Goal: Task Accomplishment & Management: Complete application form

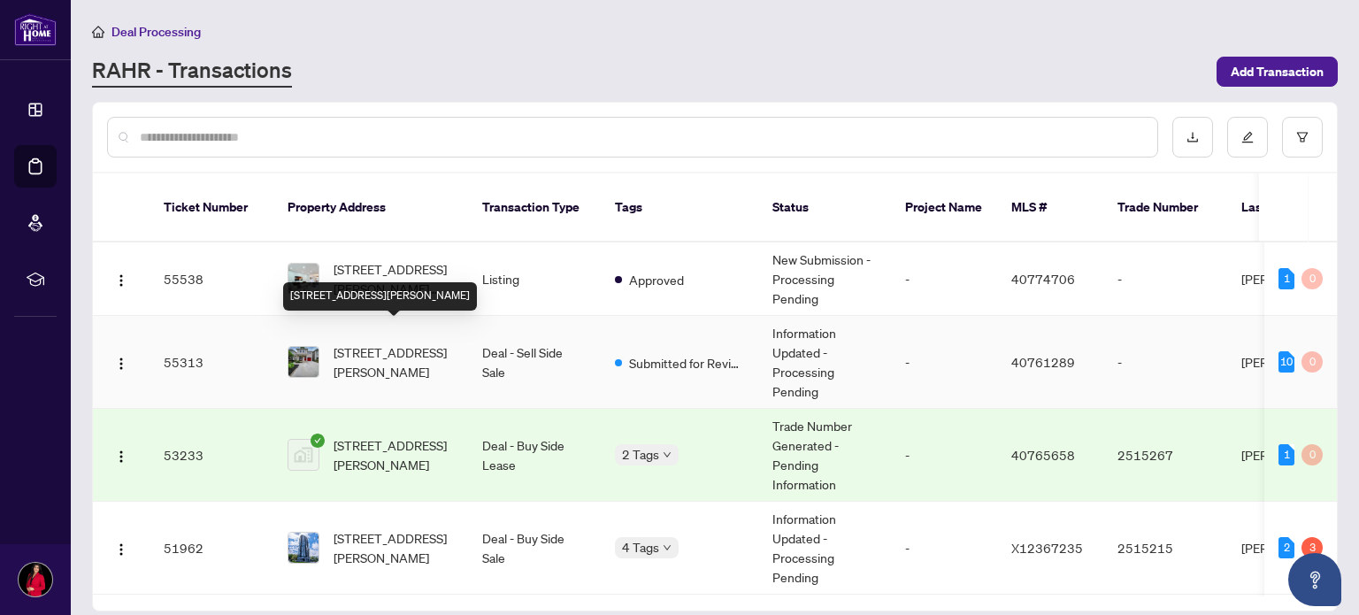
click at [352, 342] on span "[STREET_ADDRESS][PERSON_NAME]" at bounding box center [394, 361] width 120 height 39
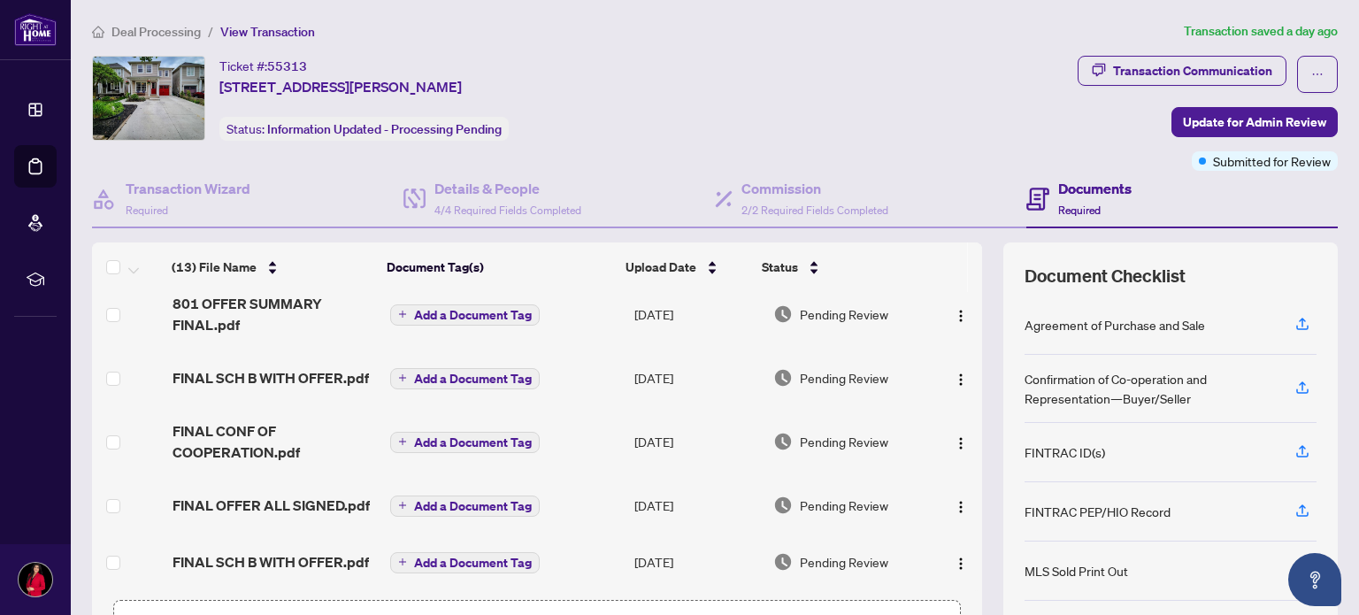
scroll to position [125, 0]
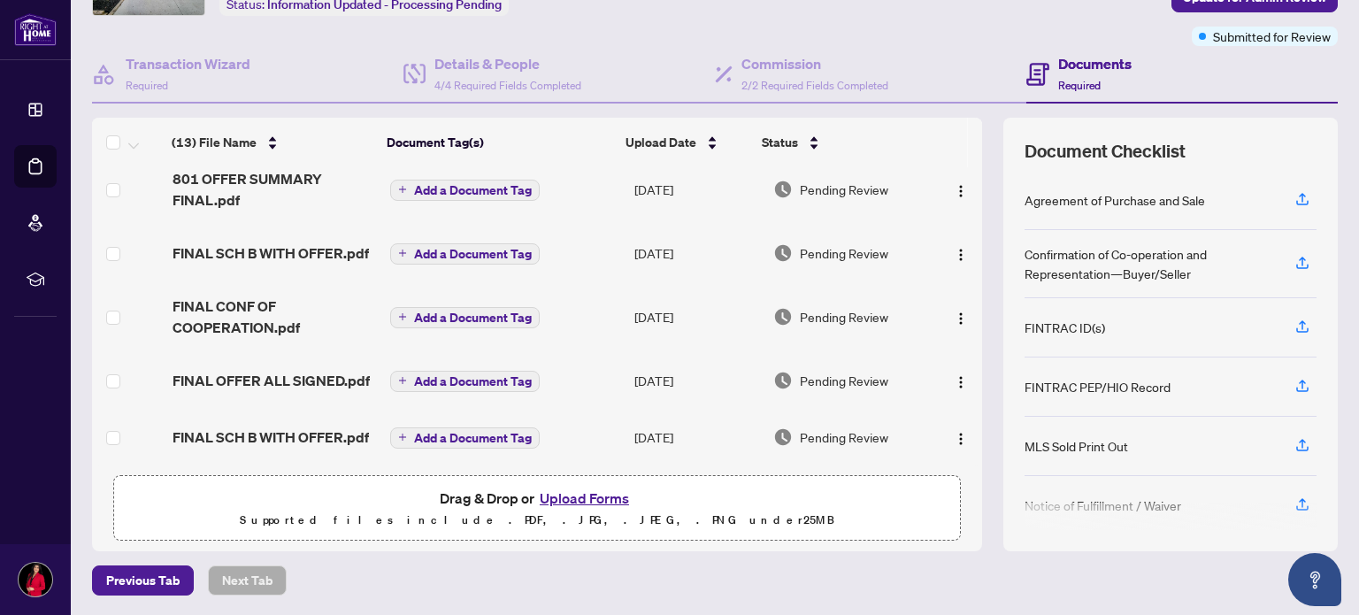
click at [584, 493] on button "Upload Forms" at bounding box center [585, 498] width 100 height 23
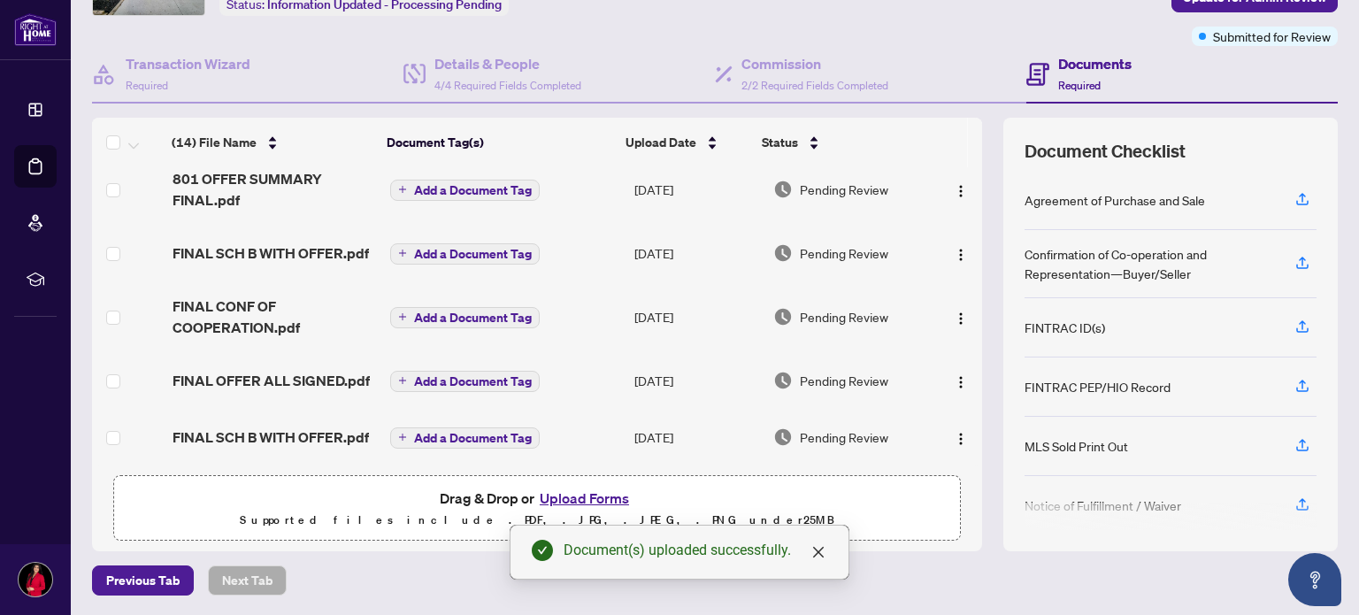
click at [567, 496] on button "Upload Forms" at bounding box center [585, 498] width 100 height 23
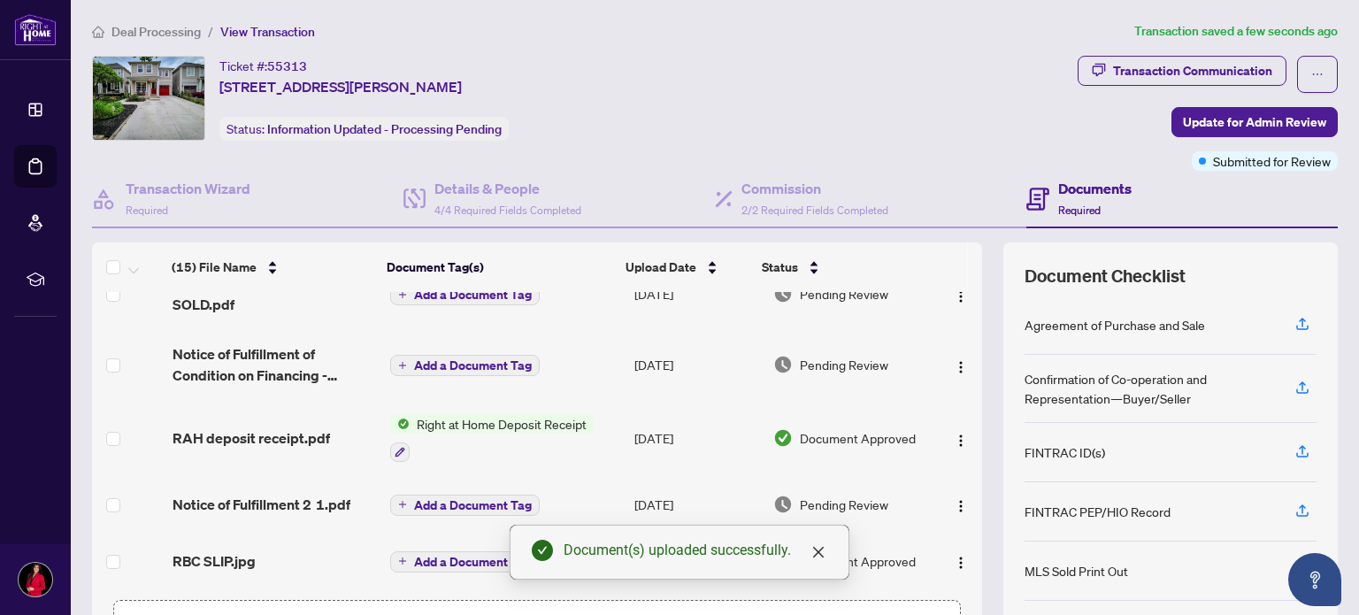
scroll to position [0, 0]
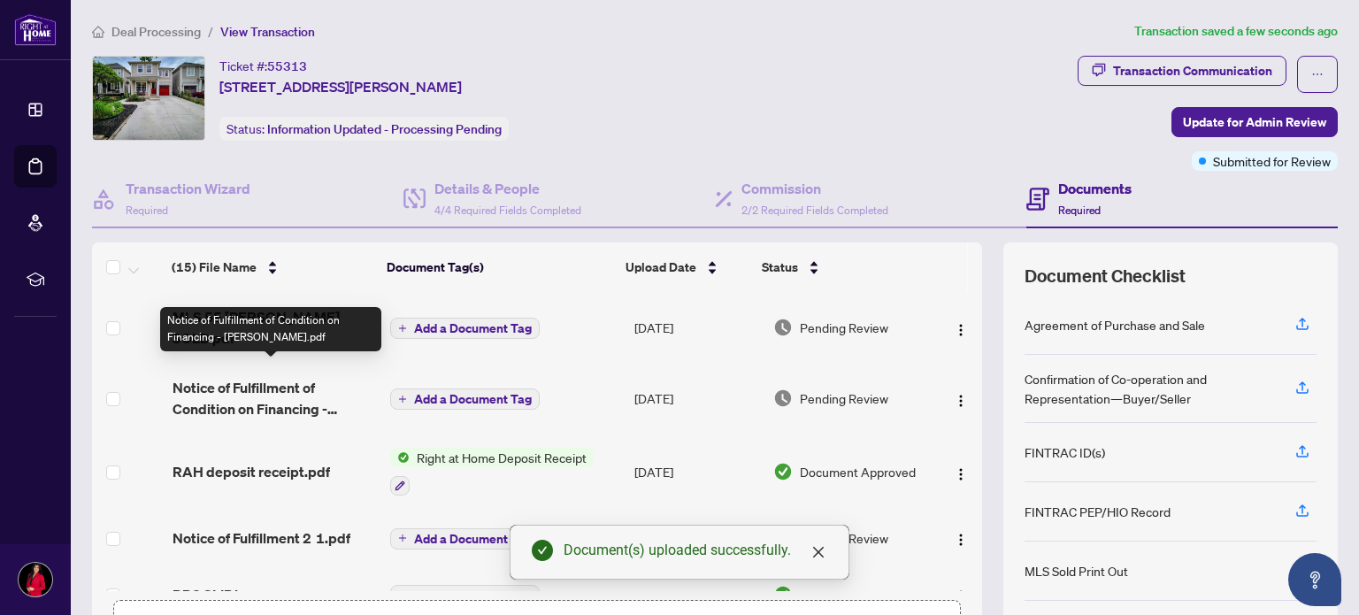
click at [277, 383] on span "Notice of Fulfillment of Condition on Financing - [PERSON_NAME].pdf" at bounding box center [275, 398] width 204 height 42
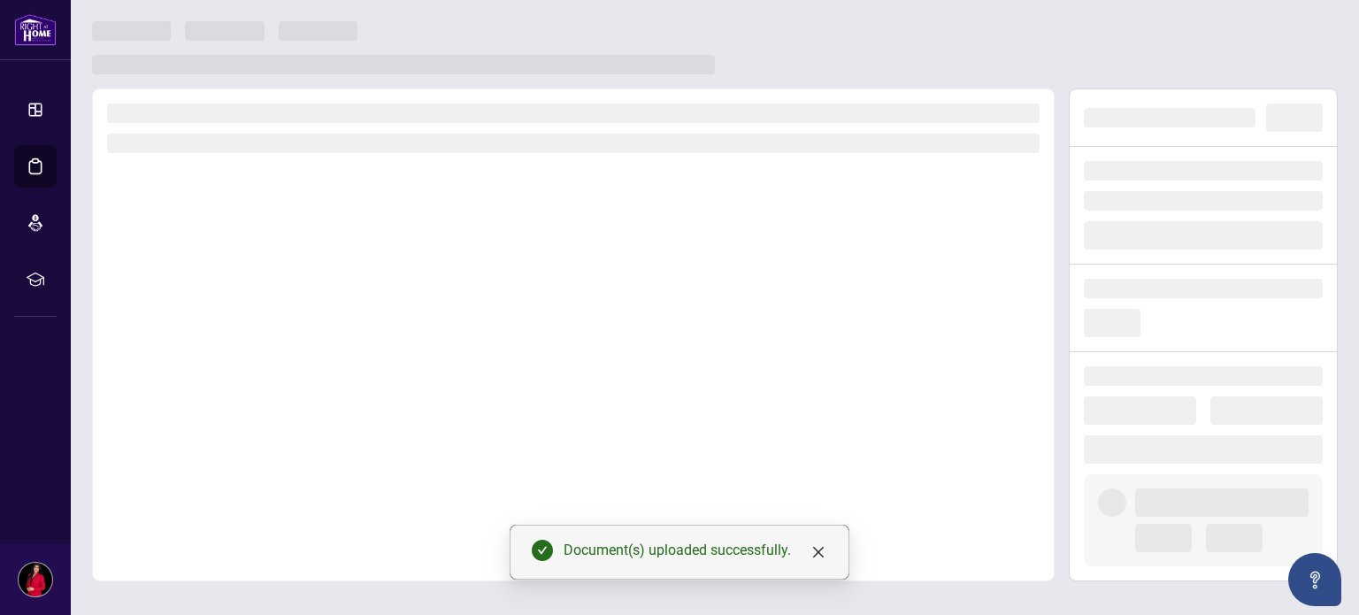
click at [277, 383] on div at bounding box center [573, 334] width 963 height 493
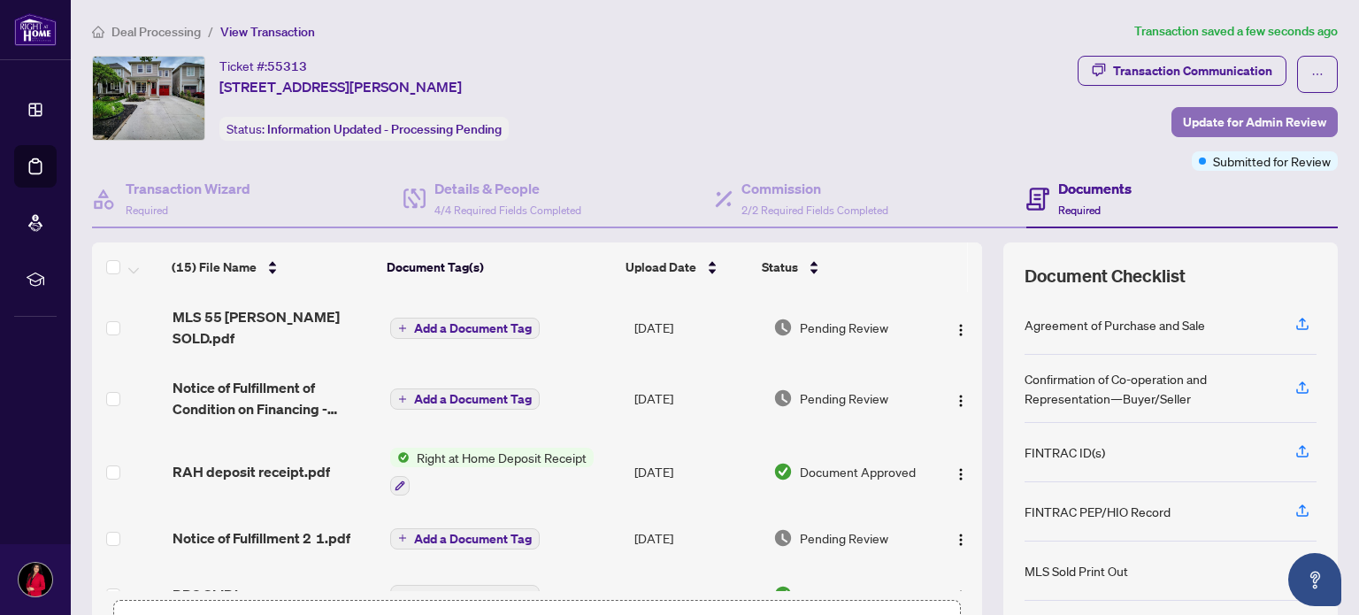
click at [1311, 119] on span "Update for Admin Review" at bounding box center [1254, 122] width 143 height 28
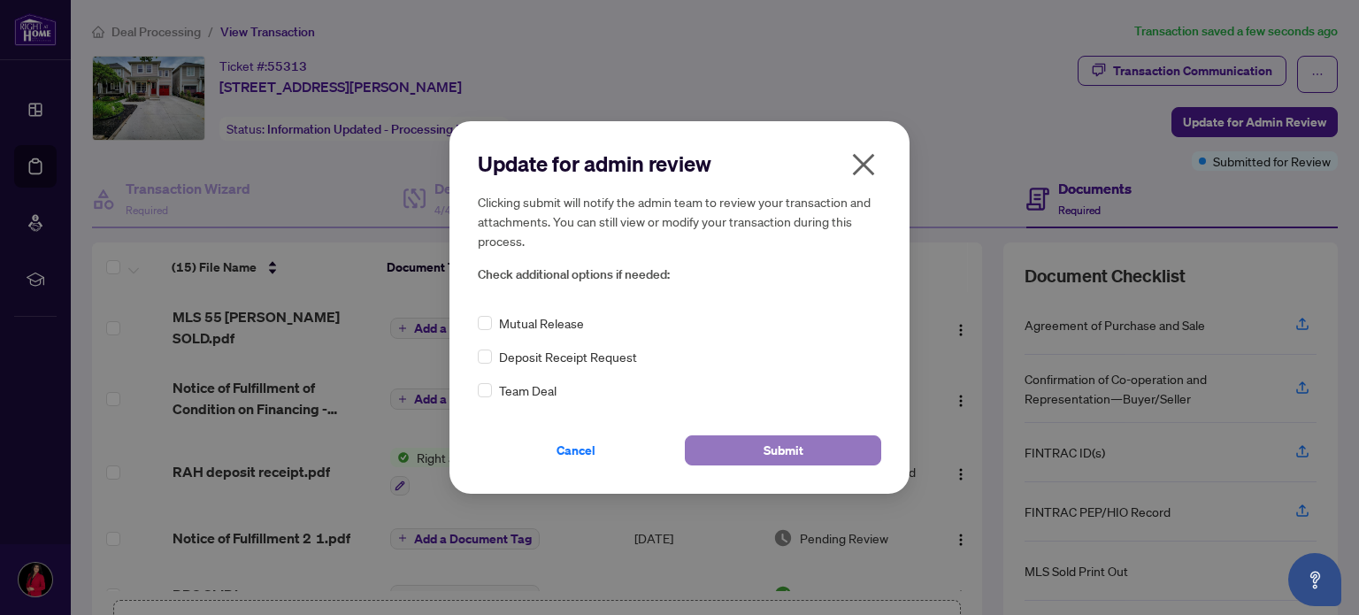
click at [760, 440] on button "Submit" at bounding box center [783, 450] width 196 height 30
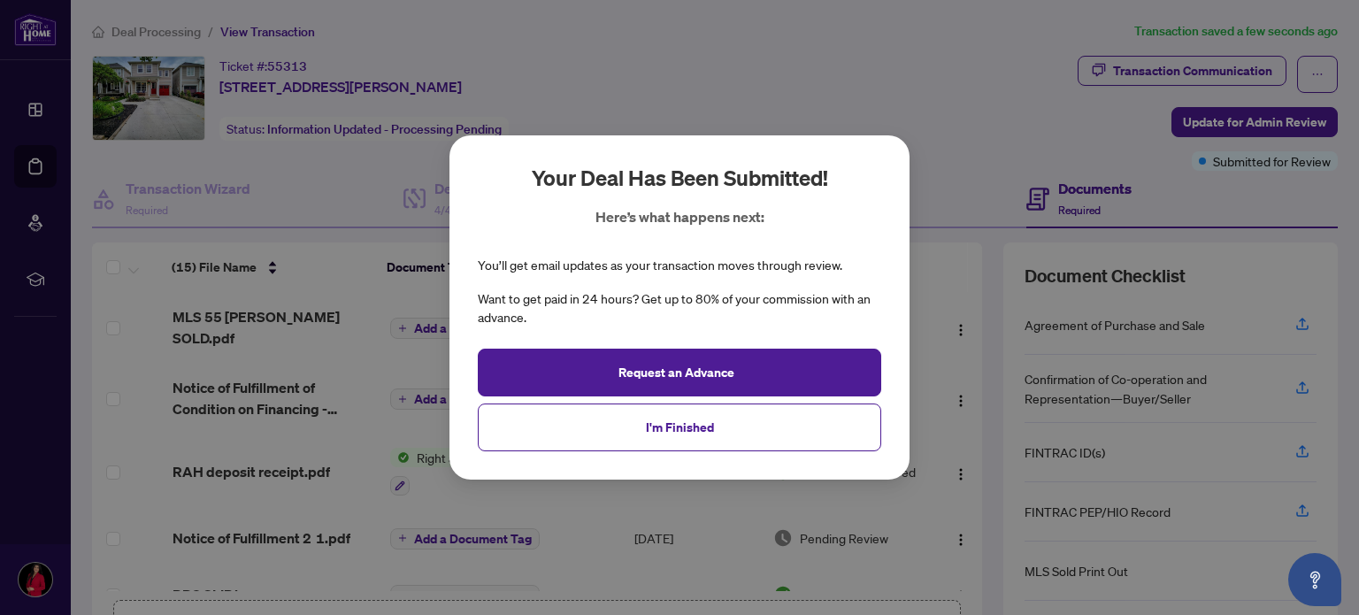
click at [973, 54] on div "Your deal has been submitted! Here’s what happens next: You’ll get email update…" at bounding box center [679, 307] width 1359 height 615
click at [588, 423] on button "I'm Finished" at bounding box center [680, 428] width 404 height 48
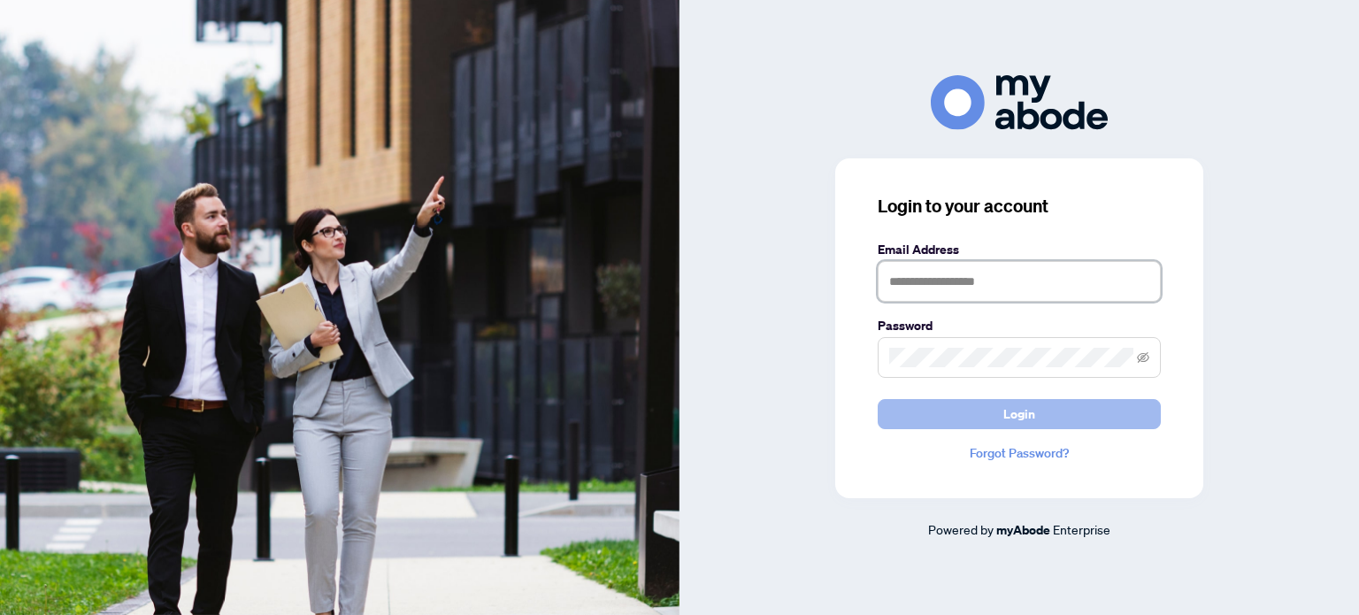
type input "**********"
click at [933, 424] on button "Login" at bounding box center [1019, 414] width 283 height 30
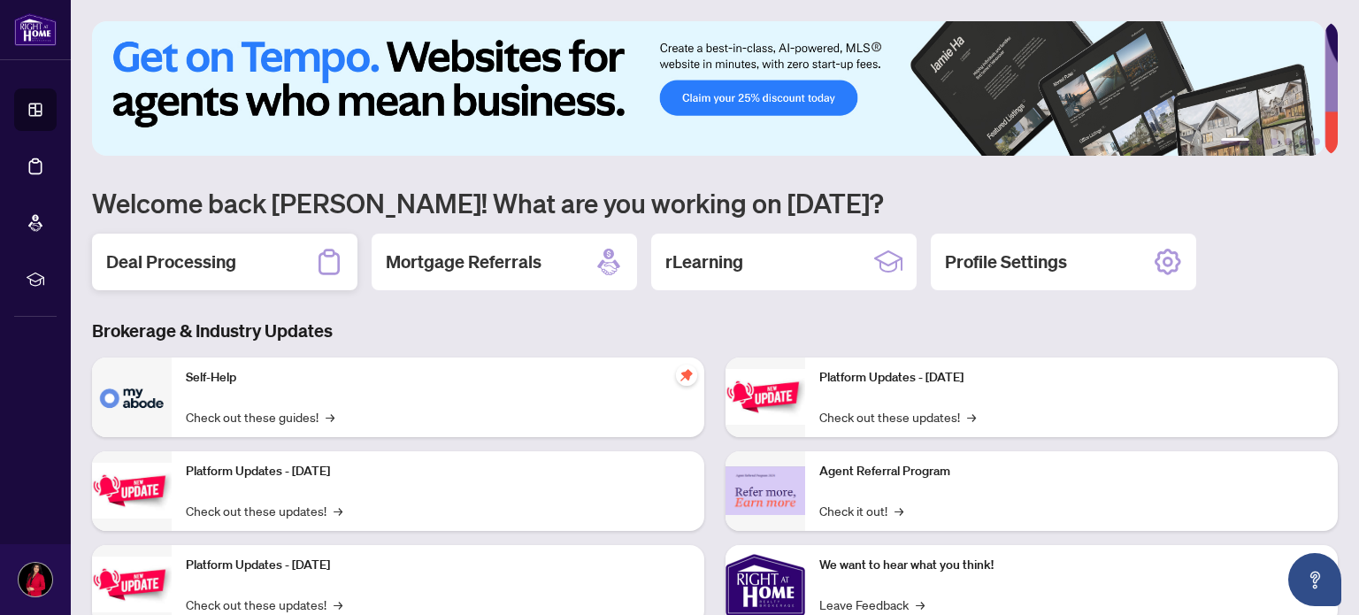
click at [203, 254] on h2 "Deal Processing" at bounding box center [171, 262] width 130 height 25
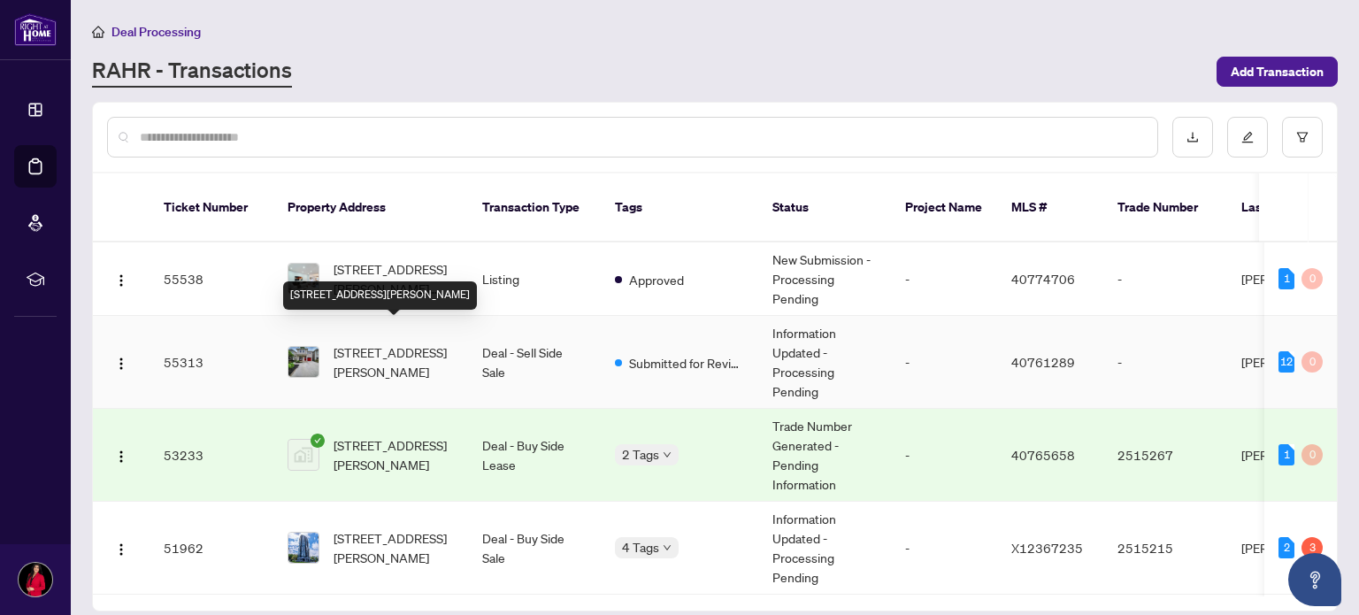
click at [396, 342] on span "[STREET_ADDRESS][PERSON_NAME]" at bounding box center [394, 361] width 120 height 39
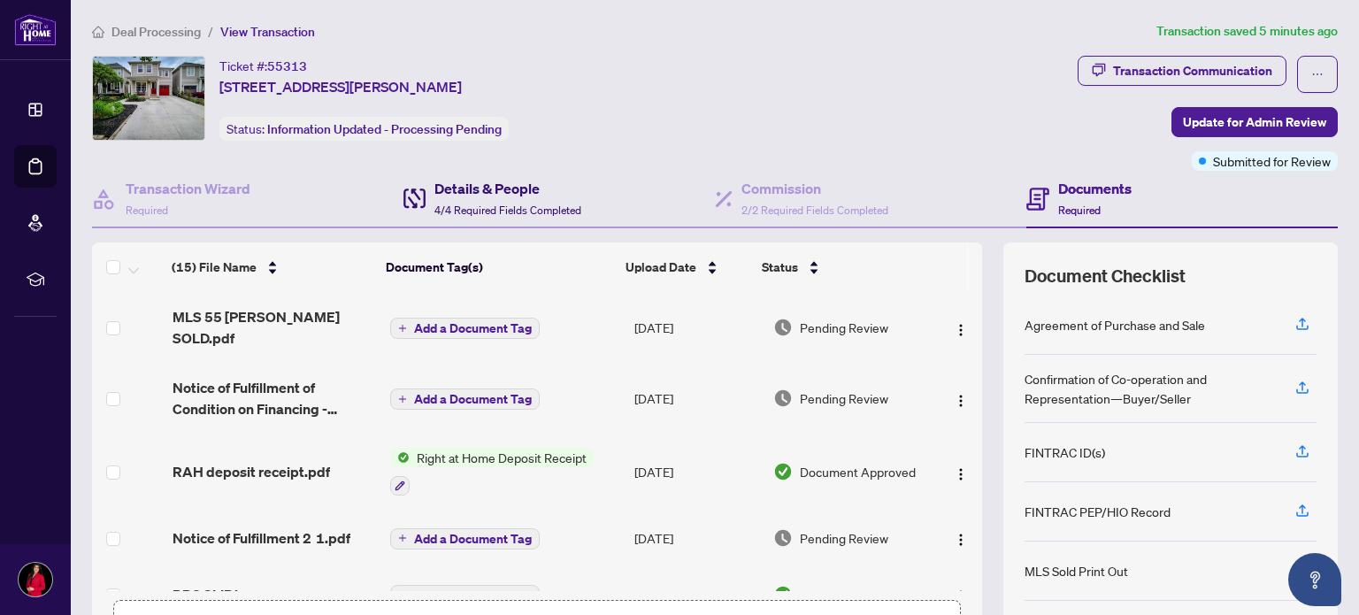
click at [494, 193] on h4 "Details & People" at bounding box center [508, 188] width 147 height 21
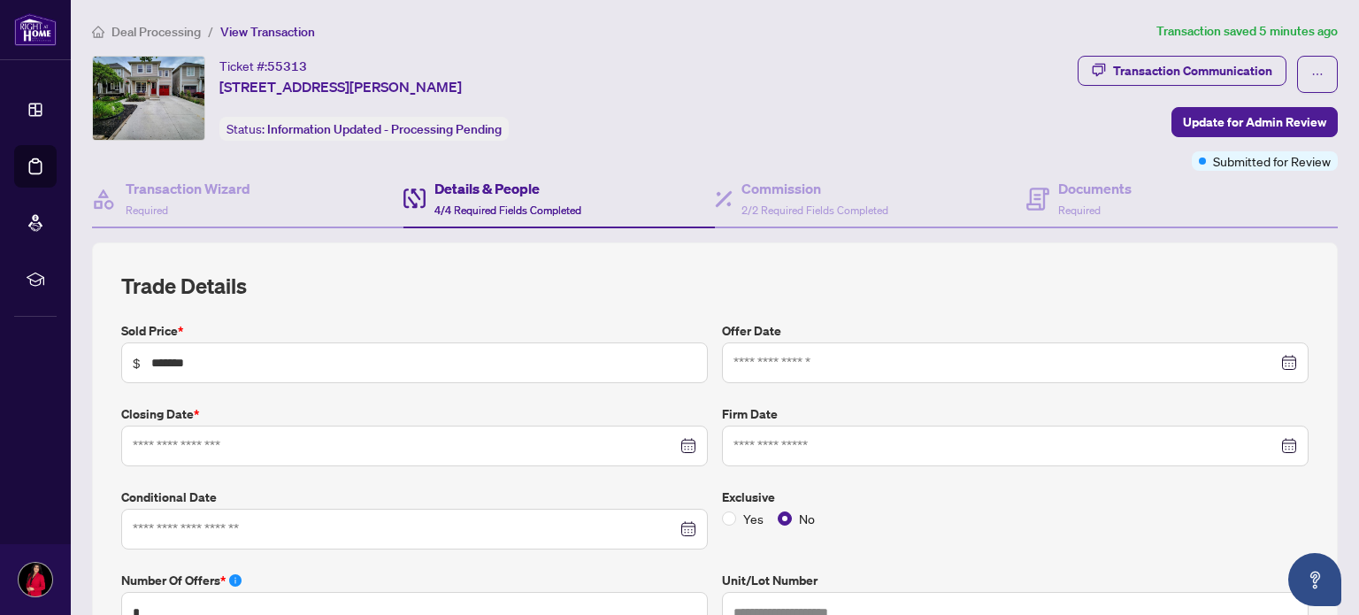
type input "**********"
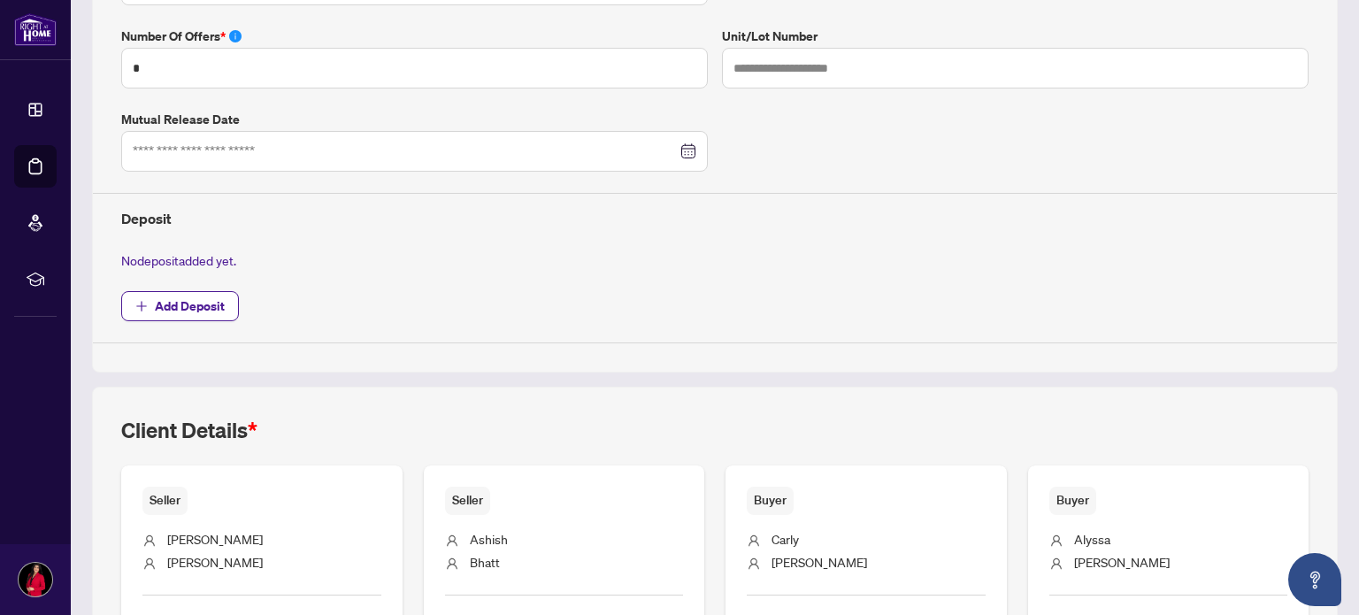
scroll to position [858, 0]
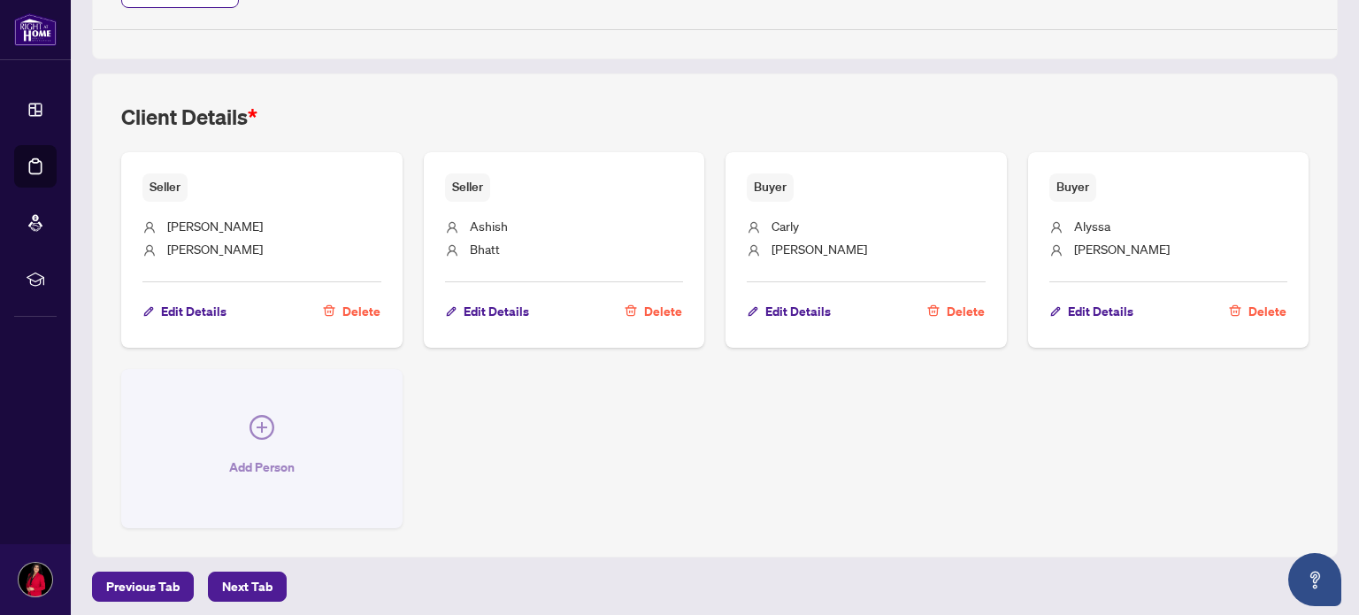
click at [260, 422] on icon "plus-circle" at bounding box center [262, 427] width 11 height 11
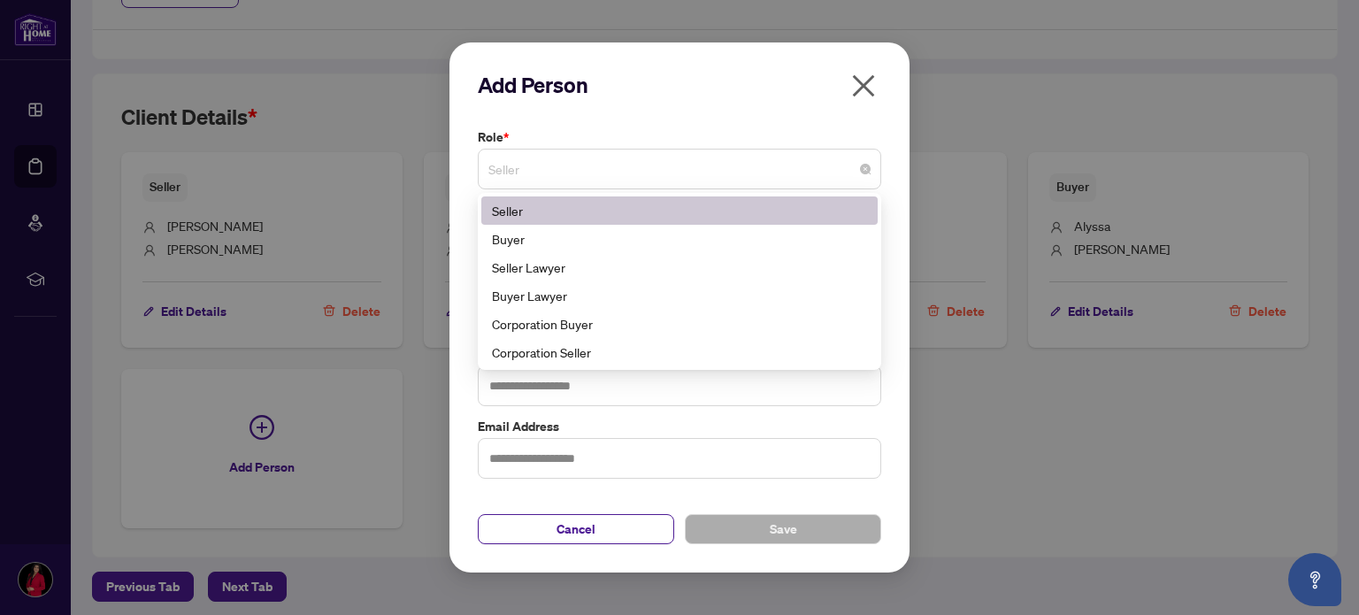
click at [567, 171] on span "Seller" at bounding box center [680, 169] width 382 height 34
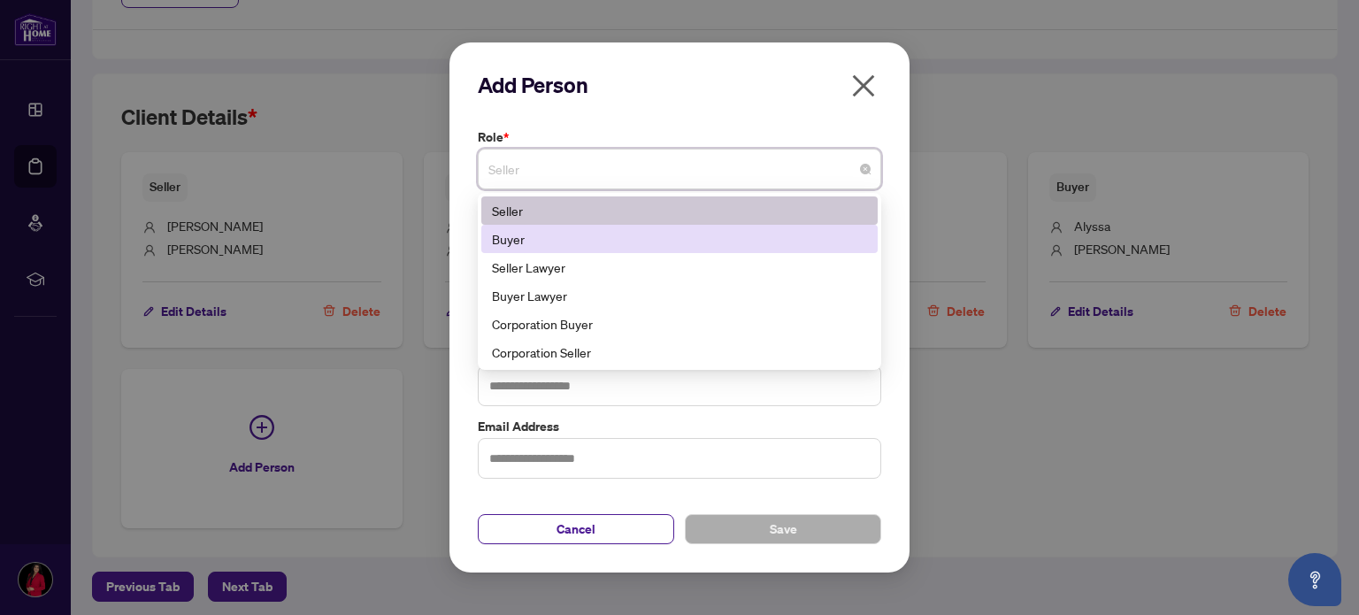
click at [514, 247] on div "Buyer" at bounding box center [679, 238] width 375 height 19
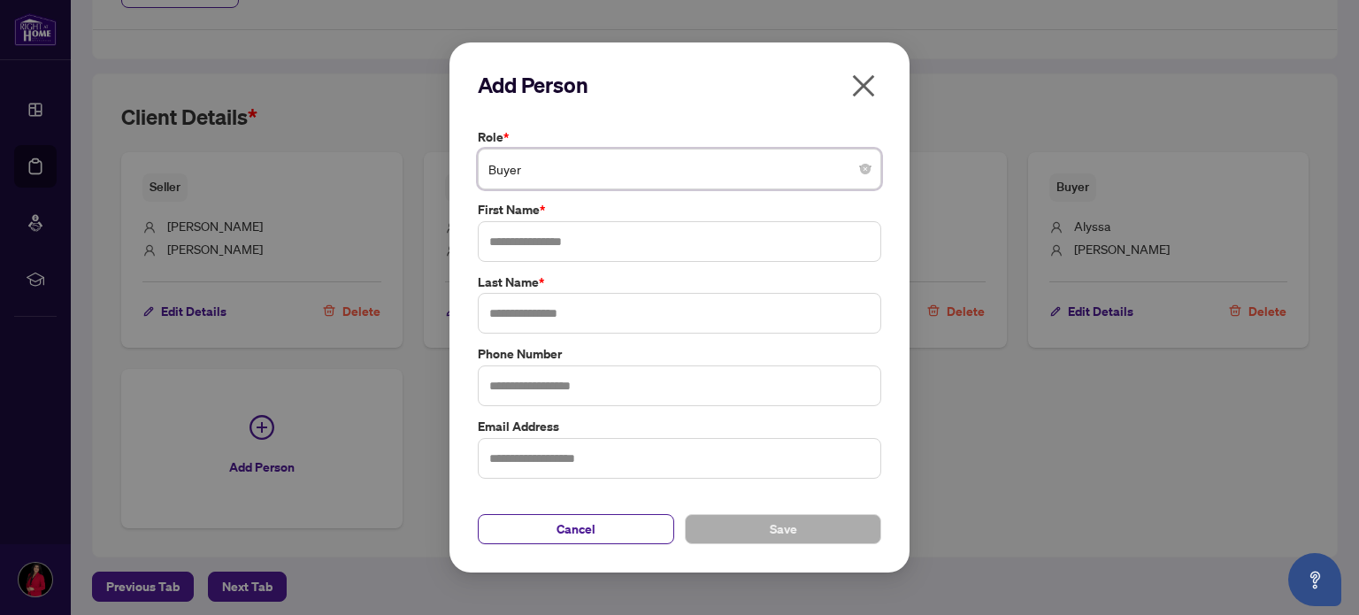
click at [640, 164] on span "Buyer" at bounding box center [680, 169] width 382 height 34
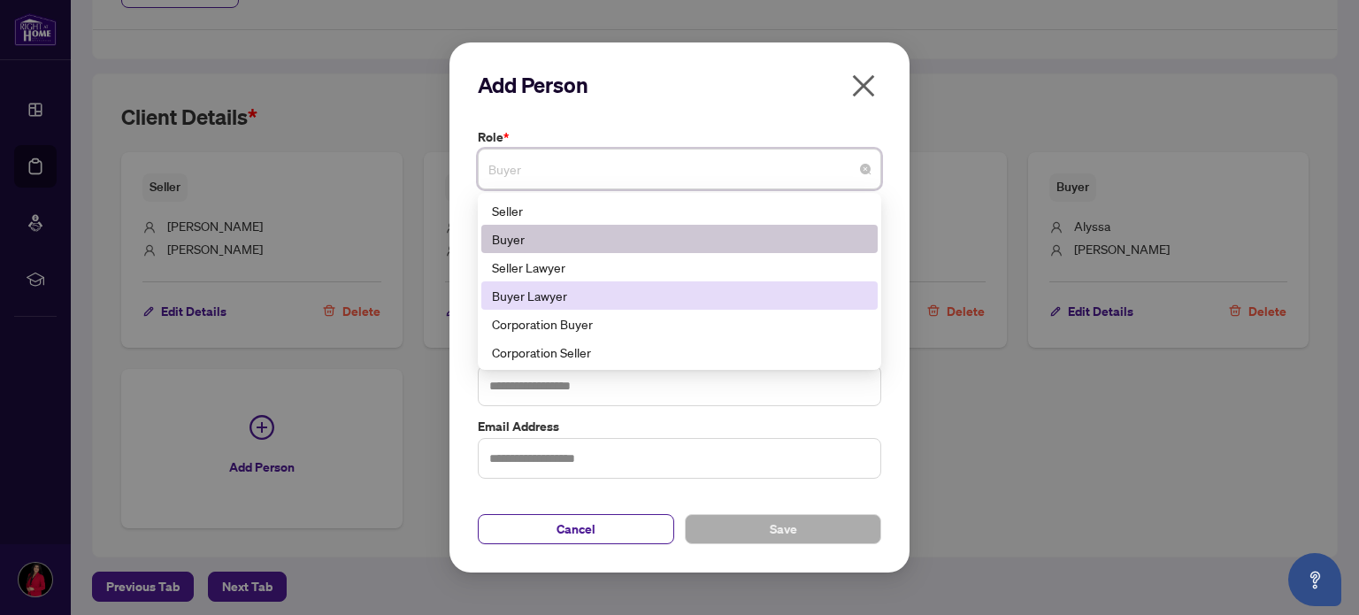
click at [552, 297] on div "Buyer Lawyer" at bounding box center [679, 295] width 375 height 19
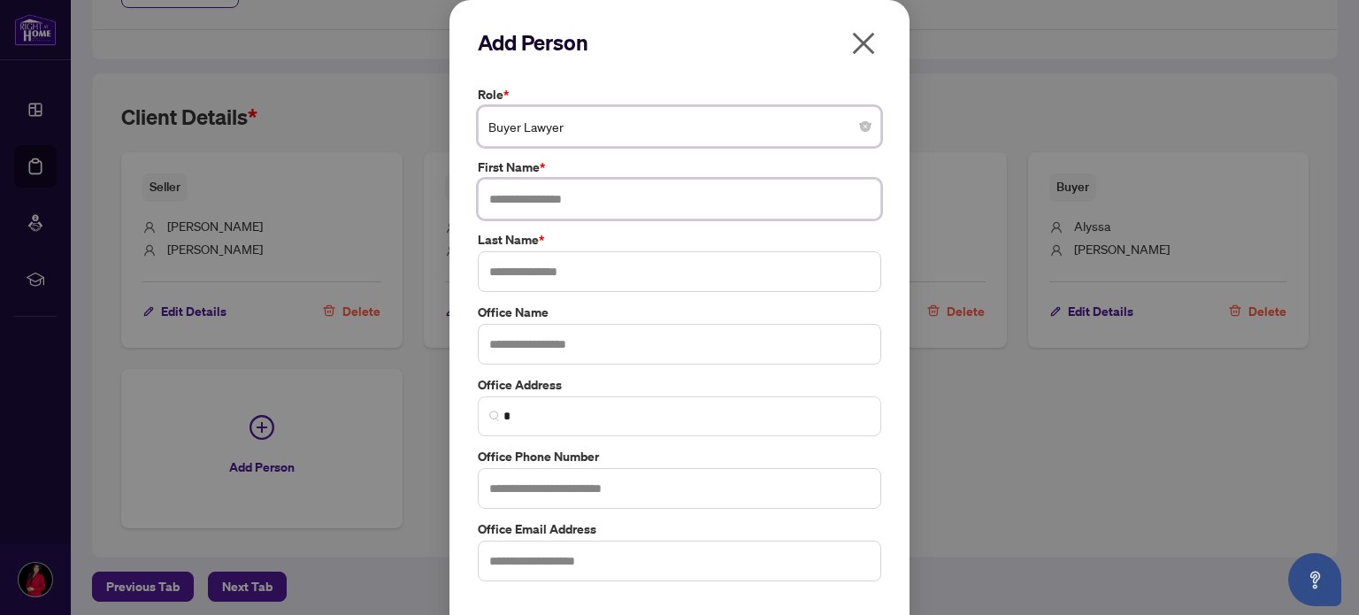
click at [550, 204] on input "text" at bounding box center [680, 199] width 404 height 41
type input "*******"
click at [542, 268] on input "text" at bounding box center [680, 271] width 404 height 41
drag, startPoint x: 542, startPoint y: 268, endPoint x: 544, endPoint y: 227, distance: 40.8
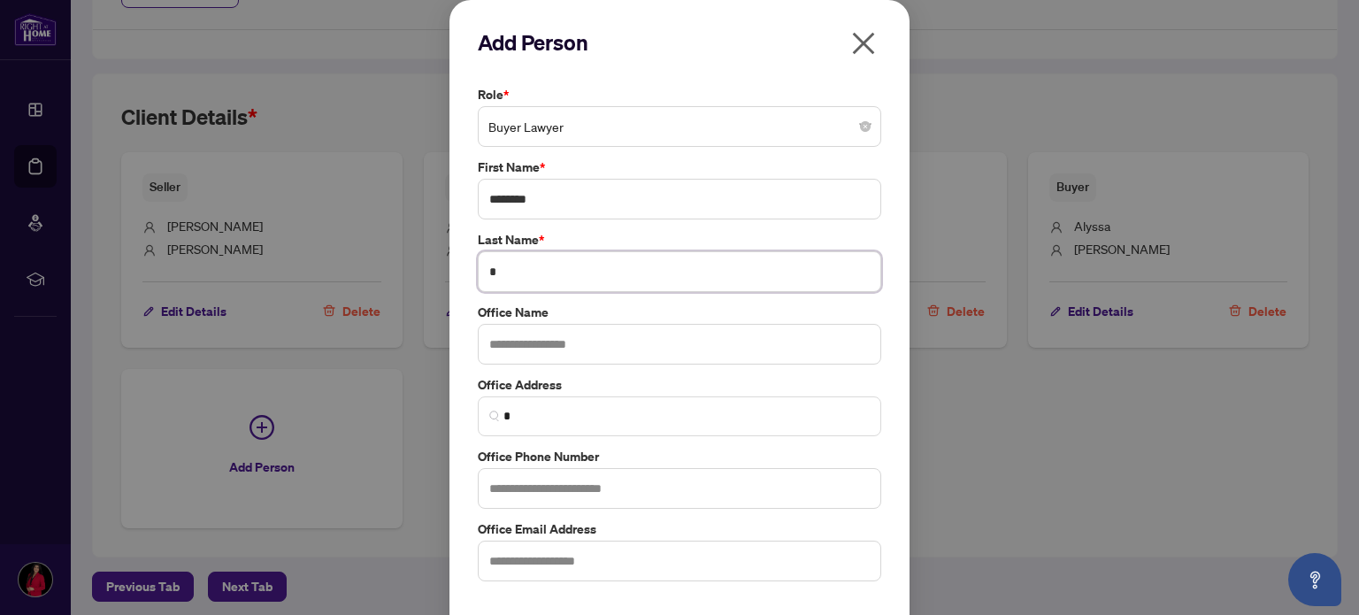
click at [544, 227] on div "Role * Buyer Lawyer 5 6 11 Seller Buyer Seller Lawyer Buyer Lawyer Corporation …" at bounding box center [680, 333] width 414 height 496
type input "******"
click at [520, 547] on input "text" at bounding box center [680, 561] width 404 height 41
paste input "**********"
type input "**********"
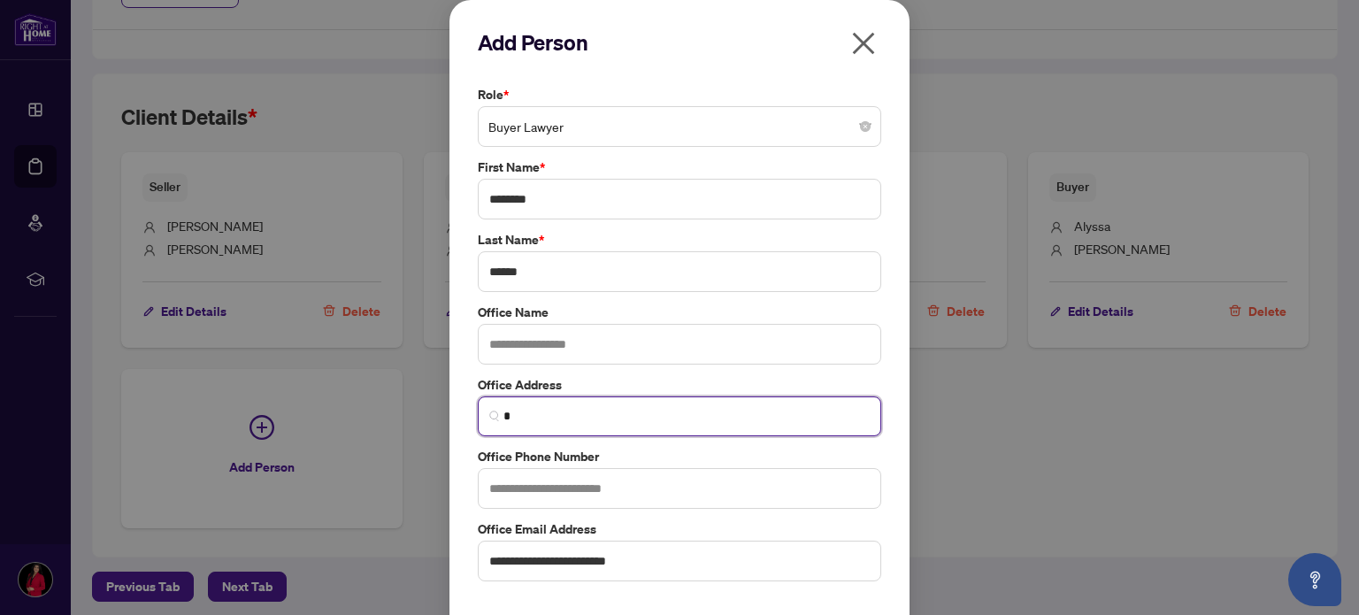
click at [535, 415] on input "*" at bounding box center [687, 416] width 366 height 19
paste input "**********"
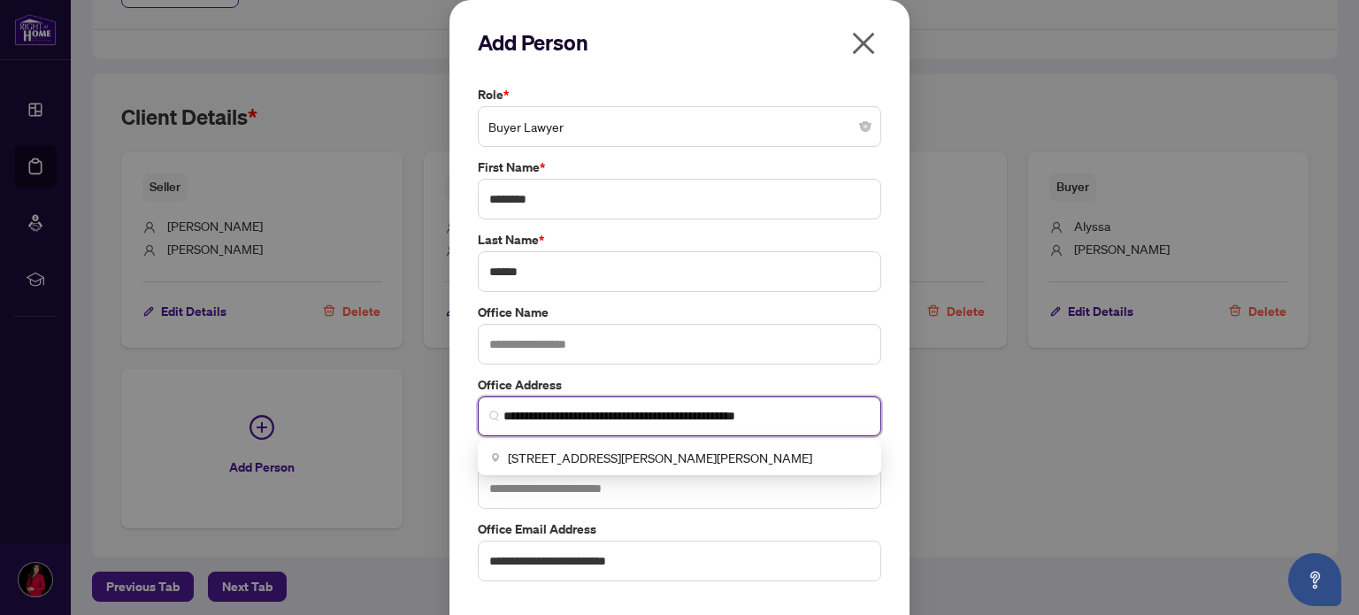
scroll to position [57, 0]
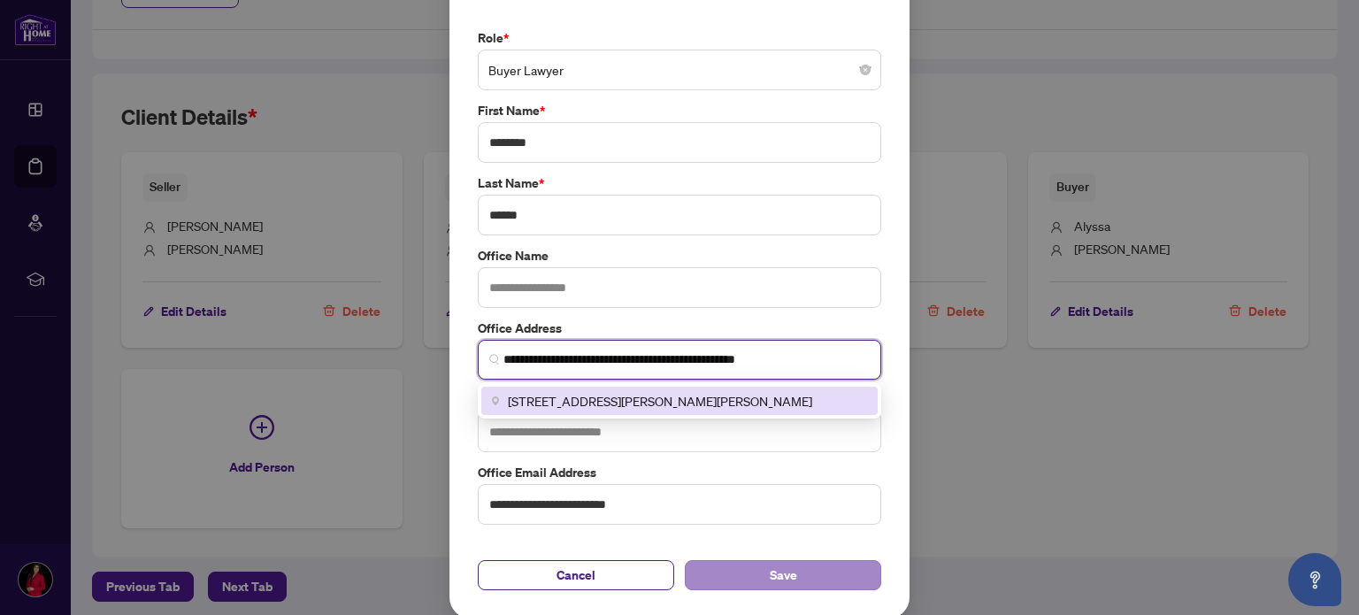
type input "**********"
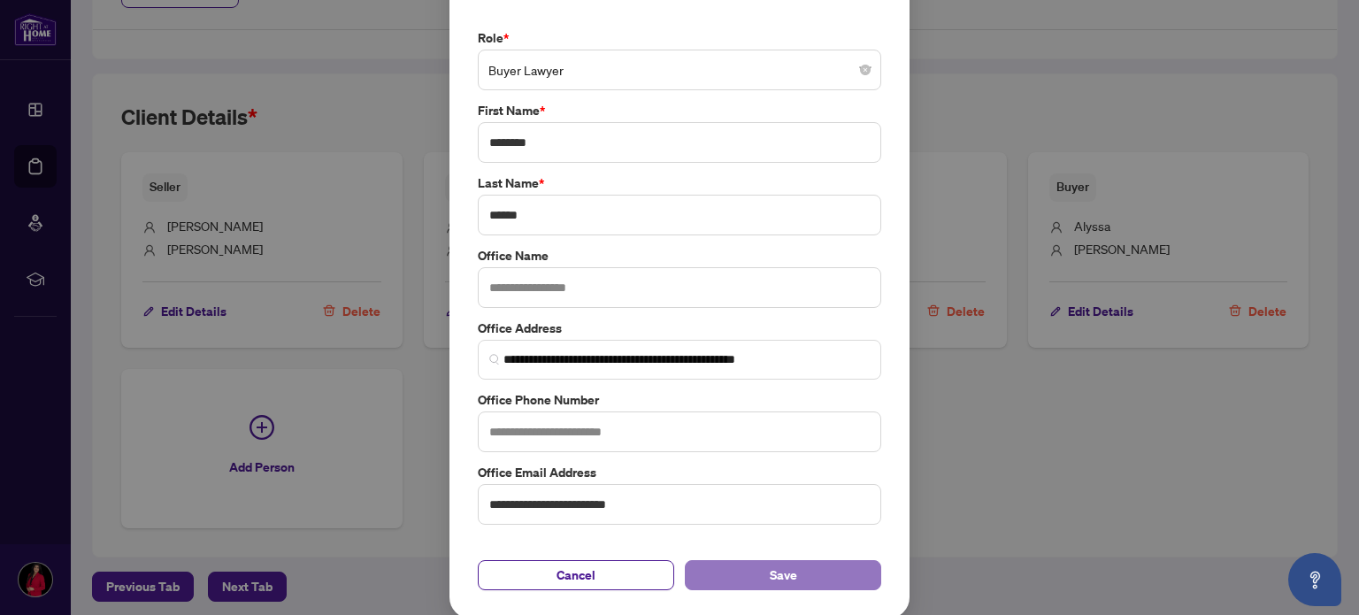
click at [784, 567] on span "Save" at bounding box center [783, 575] width 27 height 28
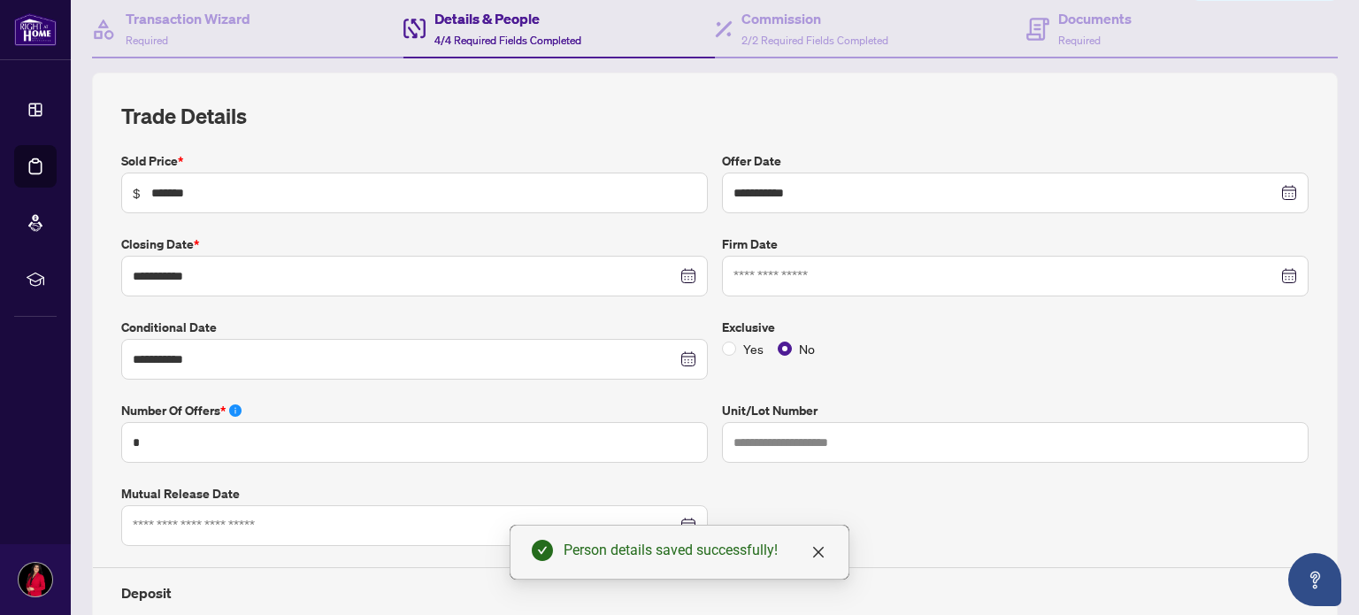
scroll to position [0, 0]
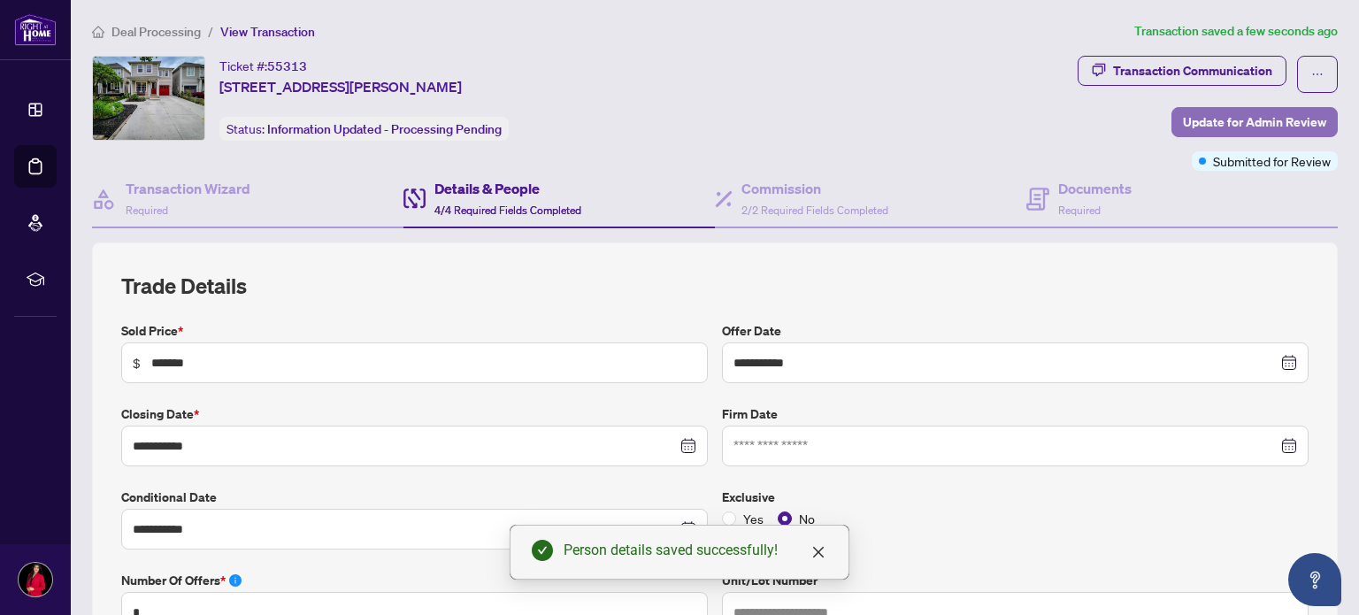
click at [1204, 114] on span "Update for Admin Review" at bounding box center [1254, 122] width 143 height 28
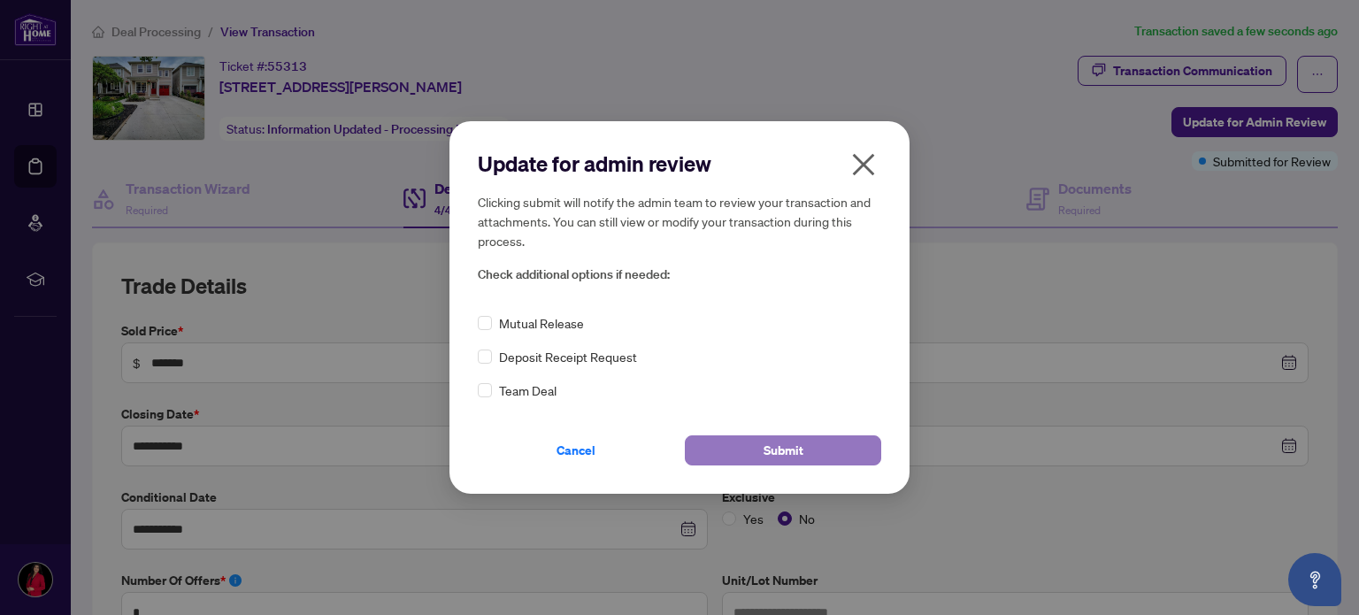
click at [713, 442] on button "Submit" at bounding box center [783, 450] width 196 height 30
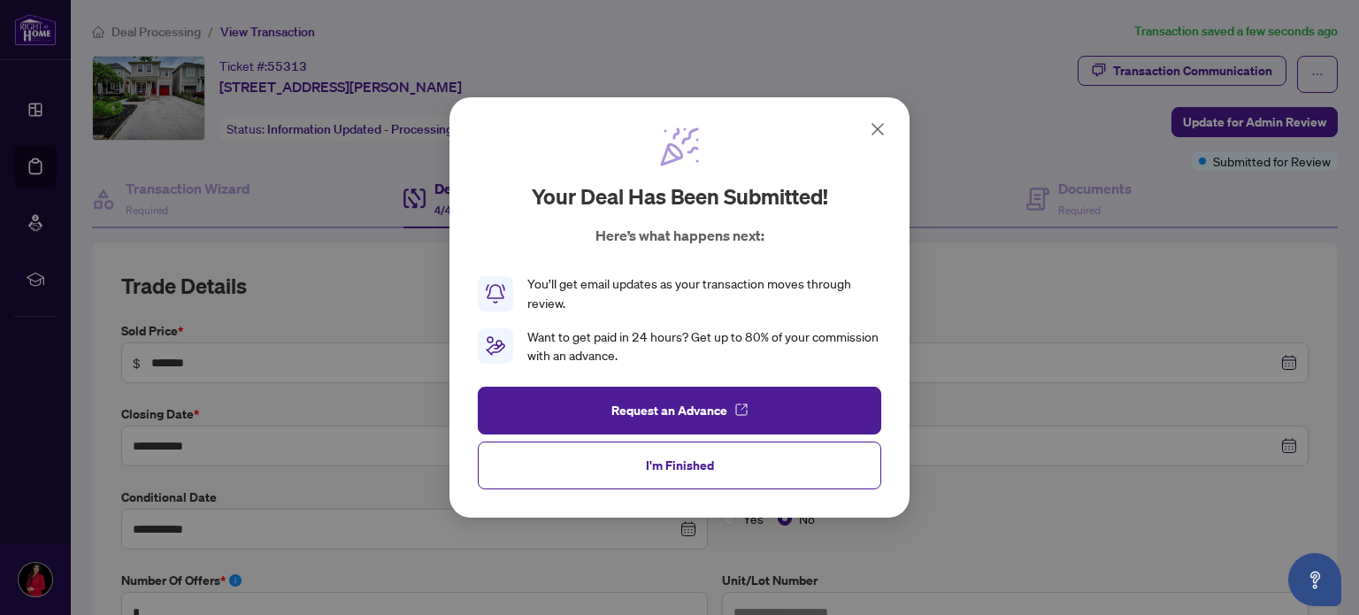
drag, startPoint x: 713, startPoint y: 442, endPoint x: 827, endPoint y: 476, distance: 118.4
click at [827, 476] on button "I'm Finished" at bounding box center [680, 466] width 404 height 48
